Goal: Transaction & Acquisition: Purchase product/service

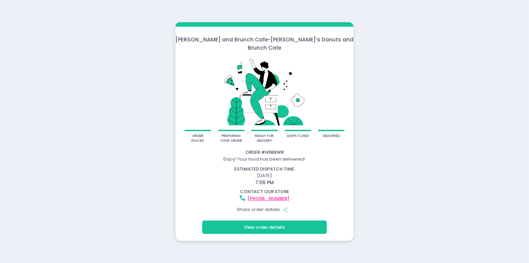
drag, startPoint x: 279, startPoint y: 220, endPoint x: 125, endPoint y: 132, distance: 177.0
click at [121, 150] on div "Molly Donut and Brunch Cafe - Molly’s Donuts and Brunch Cafe order placed prepa…" at bounding box center [264, 131] width 529 height 263
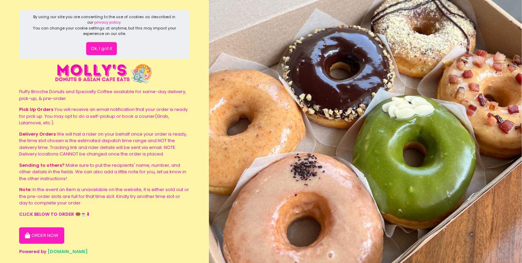
click at [50, 236] on button "ORDER NOW" at bounding box center [41, 235] width 45 height 16
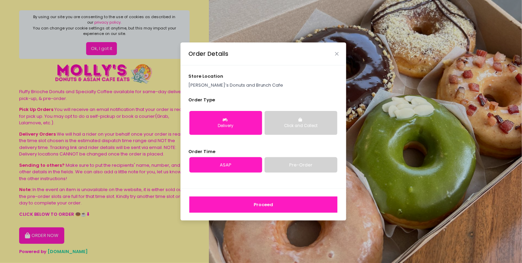
click at [249, 124] on div "Delivery" at bounding box center [225, 126] width 63 height 6
click at [262, 200] on button "Proceed" at bounding box center [263, 204] width 148 height 16
